Goal: Check status: Check status

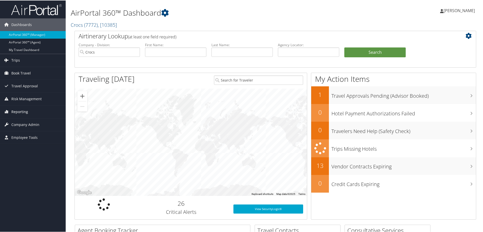
click at [23, 112] on span "Reporting" at bounding box center [19, 111] width 17 height 13
click at [29, 122] on link "Unused Tickets" at bounding box center [33, 122] width 66 height 8
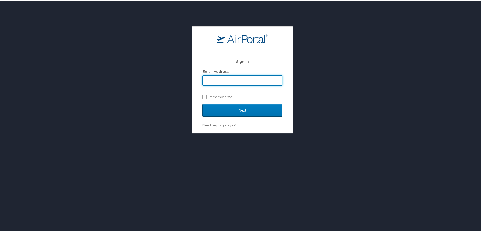
type input "[PERSON_NAME][EMAIL_ADDRESS][PERSON_NAME][DOMAIN_NAME]"
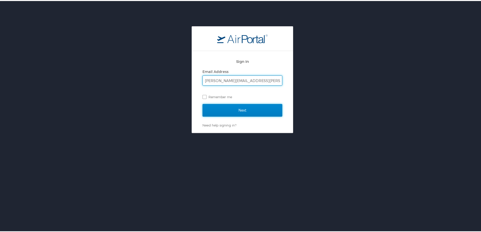
click at [235, 112] on input "Next" at bounding box center [243, 109] width 80 height 13
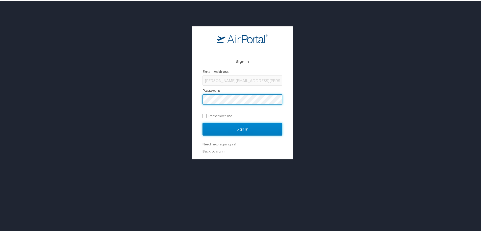
click at [234, 126] on input "Sign In" at bounding box center [243, 128] width 80 height 13
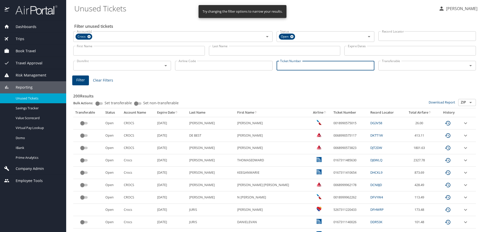
click at [287, 66] on input "Ticket Number" at bounding box center [326, 66] width 98 height 10
paste input "0277307802902"
type input "0277307802902"
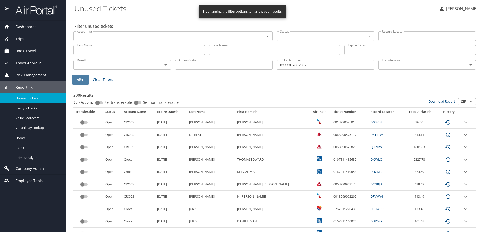
click at [80, 80] on span "Filter" at bounding box center [80, 79] width 9 height 6
